Goal: Check status

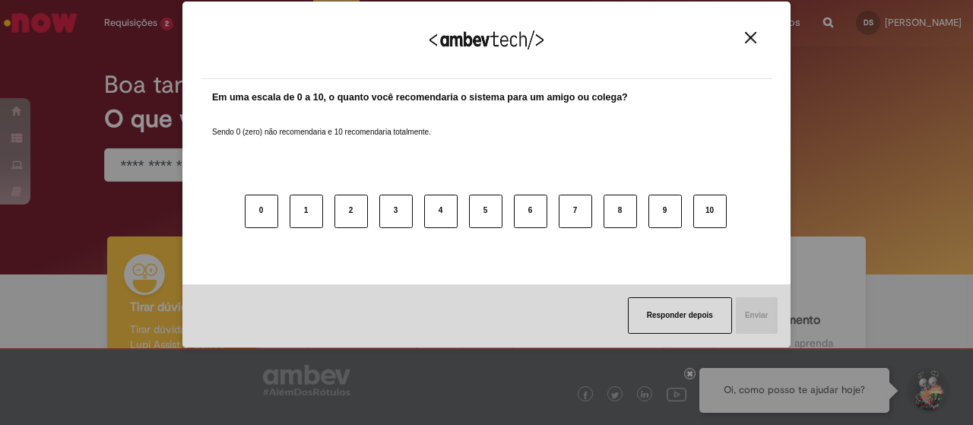
click at [157, 21] on div "Agradecemos seu feedback! Em uma escala de 0 a 10, o quanto você recomendaria o…" at bounding box center [486, 212] width 973 height 425
click at [744, 37] on button "Close" at bounding box center [750, 37] width 21 height 13
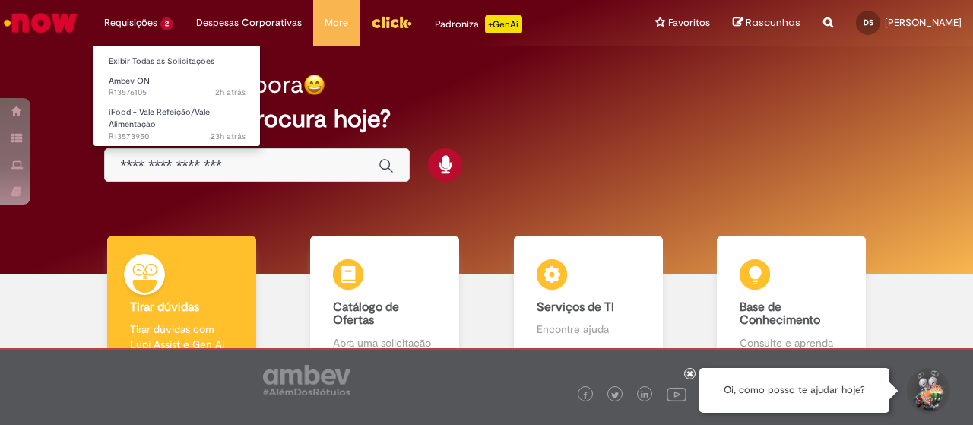
click at [147, 13] on li "Requisições 2 Exibir Todas as Solicitações Ambev ON 2h atrás 2 horas atrás R135…" at bounding box center [139, 23] width 92 height 46
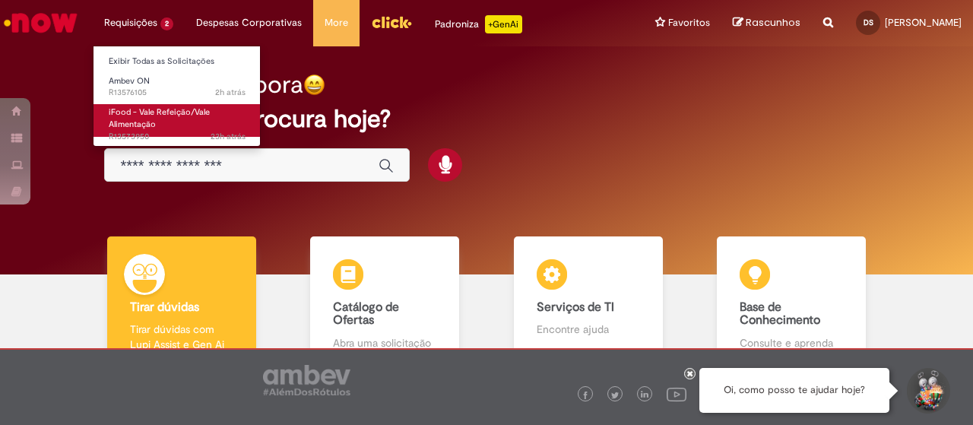
click at [180, 127] on link "iFood - Vale Refeição/Vale Alimentação 23h atrás 23 horas atrás R13573950" at bounding box center [176, 120] width 167 height 33
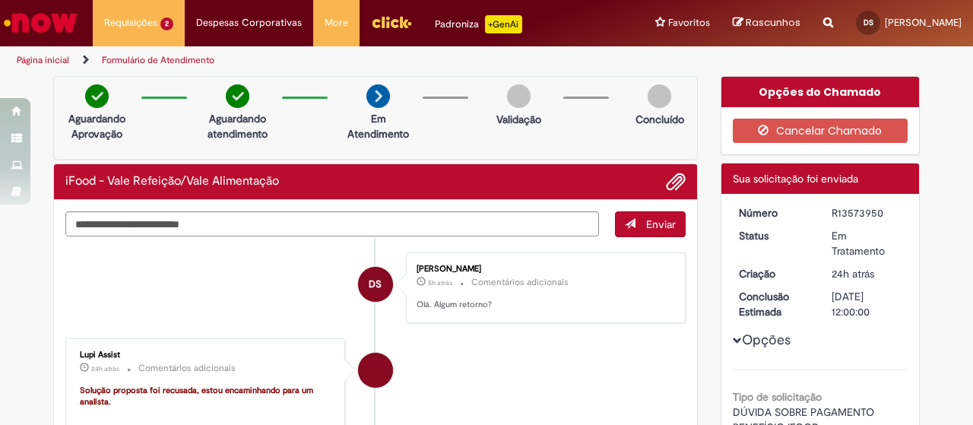
click at [492, 375] on li "Lupi Assist 24h atrás 24 horas atrás Comentários adicionais Solução proposta fo…" at bounding box center [375, 405] width 620 height 134
click at [240, 287] on li "DS [PERSON_NAME] 5h atrás 5 horas atrás Comentários adicionais [GEOGRAPHIC_DATA…" at bounding box center [375, 287] width 620 height 71
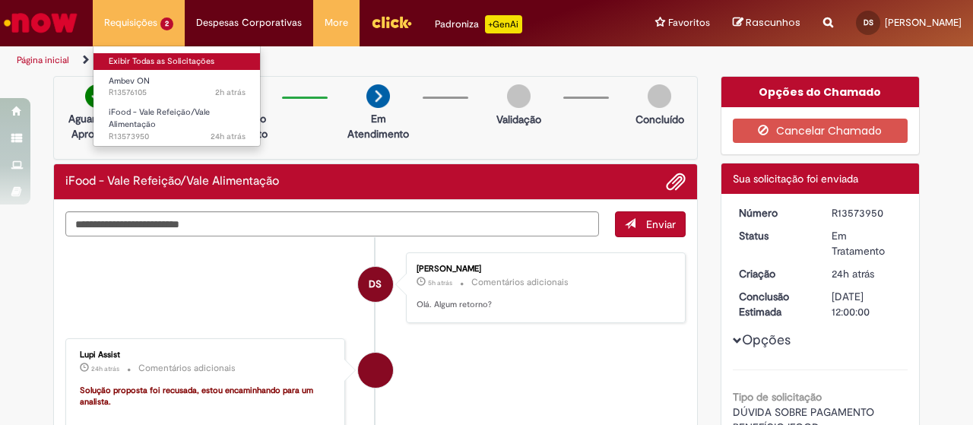
click at [176, 60] on link "Exibir Todas as Solicitações" at bounding box center [176, 61] width 167 height 17
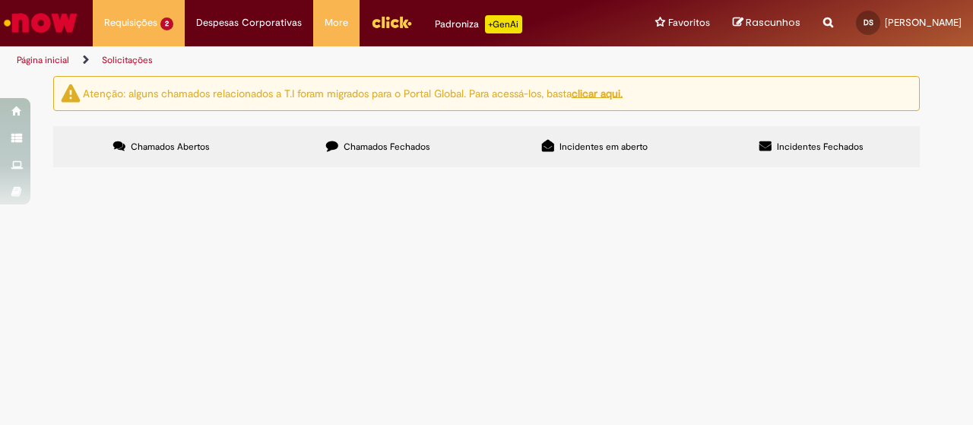
click at [56, 55] on link "Página inicial" at bounding box center [43, 60] width 52 height 12
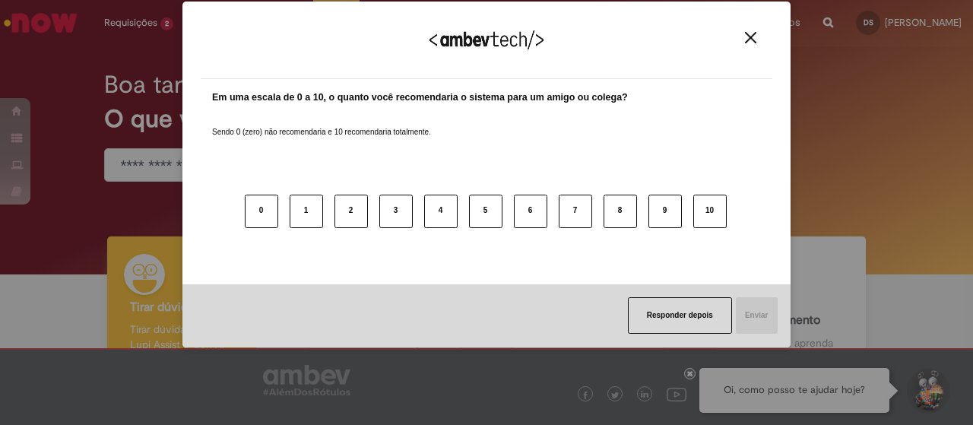
click at [752, 34] on img "Close" at bounding box center [750, 37] width 11 height 11
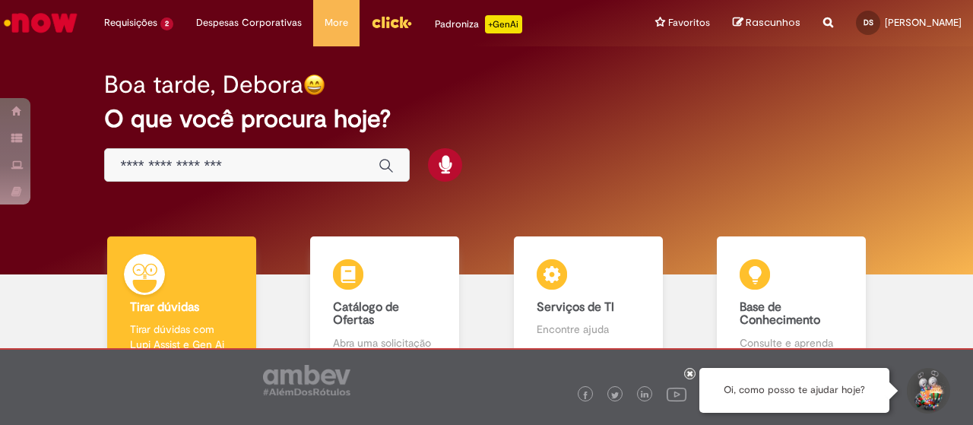
click at [228, 177] on div "Global" at bounding box center [257, 165] width 306 height 34
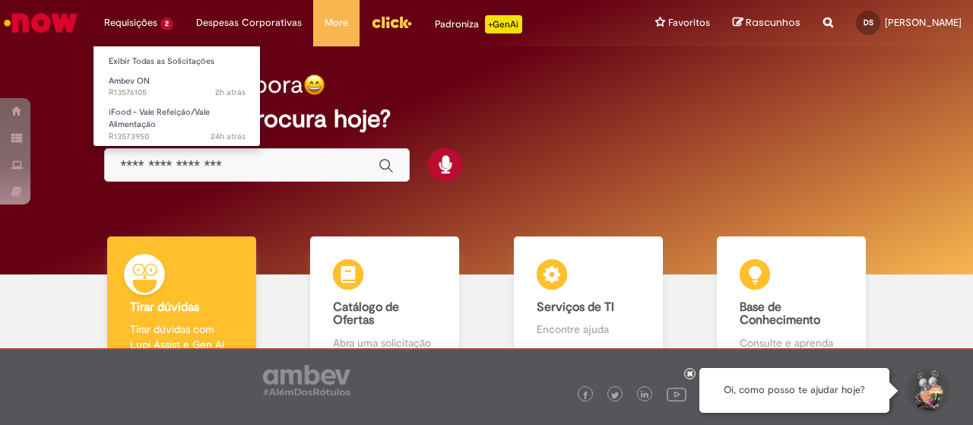
click at [122, 25] on li "Requisições 2 Exibir Todas as Solicitações Ambev ON 2h atrás 2 horas atrás R135…" at bounding box center [139, 23] width 92 height 46
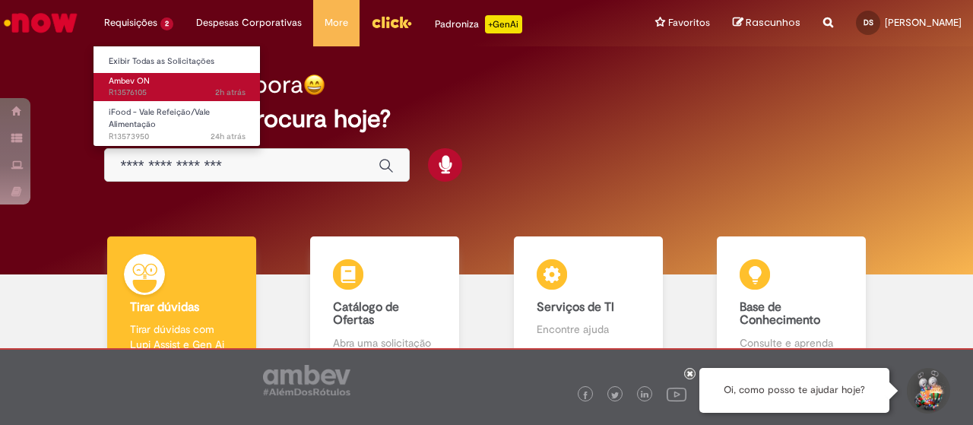
click at [180, 87] on span "2h atrás 2 horas atrás R13576105" at bounding box center [177, 93] width 137 height 12
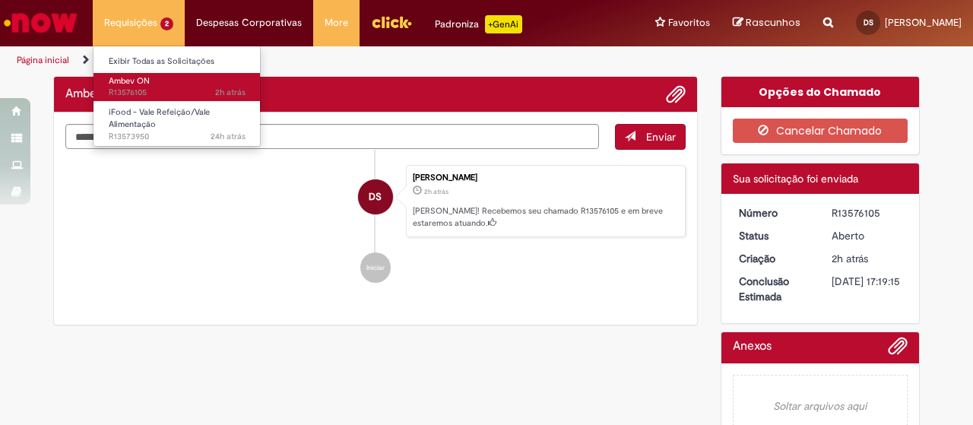
click at [170, 81] on link "Ambev ON 2h atrás 2 horas atrás R13576105" at bounding box center [176, 87] width 167 height 28
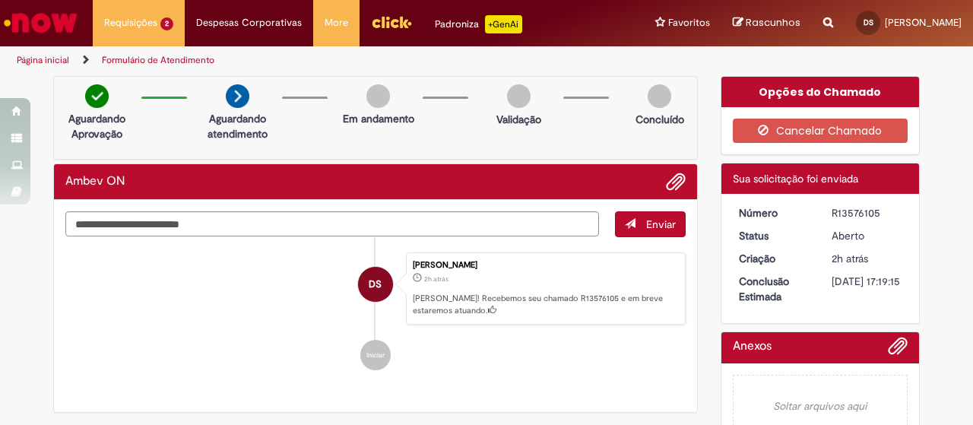
click at [120, 253] on li "DS [PERSON_NAME] 2h atrás 2 horas atrás [PERSON_NAME]! Recebemos seu chamado R1…" at bounding box center [375, 288] width 620 height 73
